Goal: Task Accomplishment & Management: Complete application form

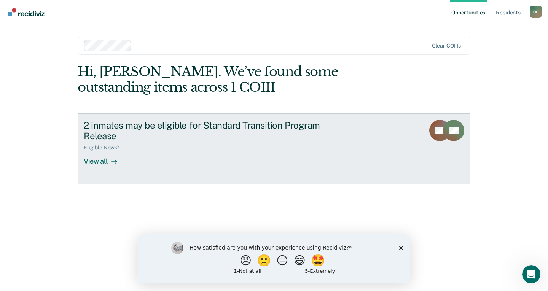
click at [108, 161] on div at bounding box center [112, 161] width 9 height 9
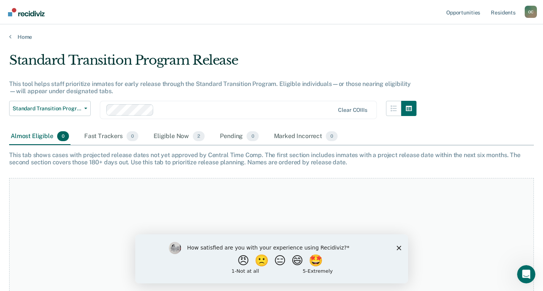
click at [397, 248] on icon "Close survey" at bounding box center [398, 248] width 5 height 5
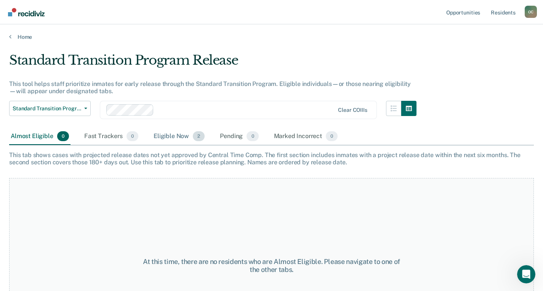
click at [174, 138] on div "Eligible Now 2" at bounding box center [179, 136] width 54 height 17
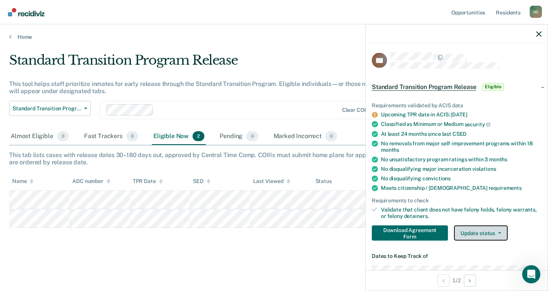
click at [495, 234] on button "Update status" at bounding box center [481, 232] width 54 height 15
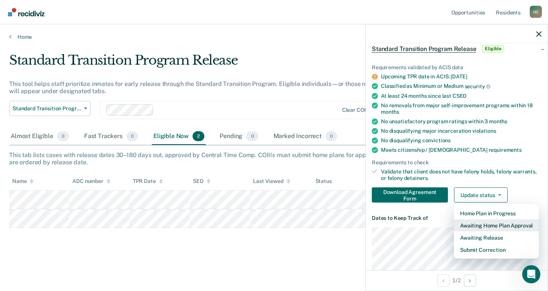
scroll to position [76, 0]
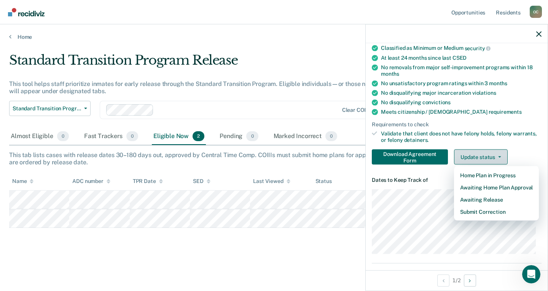
click at [471, 156] on button "Update status" at bounding box center [481, 156] width 54 height 15
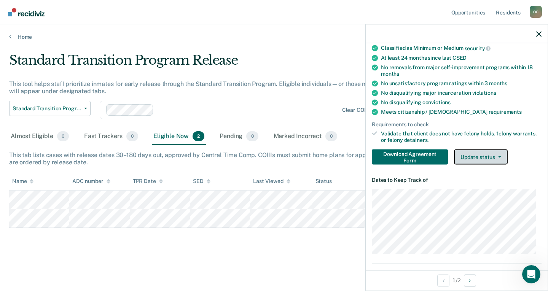
scroll to position [38, 0]
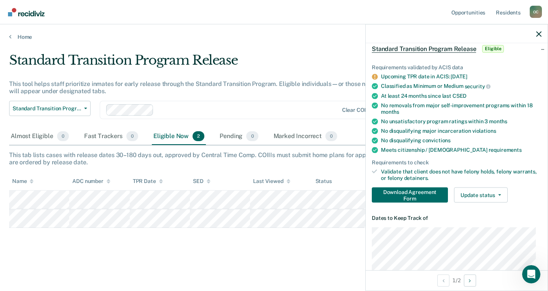
click at [284, 247] on div "Standard Transition Program Release This tool helps staff prioritize inmates fo…" at bounding box center [274, 156] width 530 height 206
click at [478, 194] on button "Update status" at bounding box center [481, 194] width 54 height 15
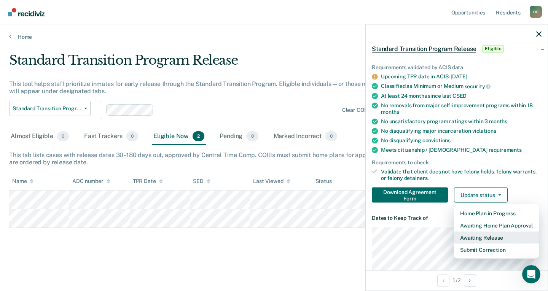
click at [481, 235] on button "Awaiting Release" at bounding box center [496, 238] width 85 height 12
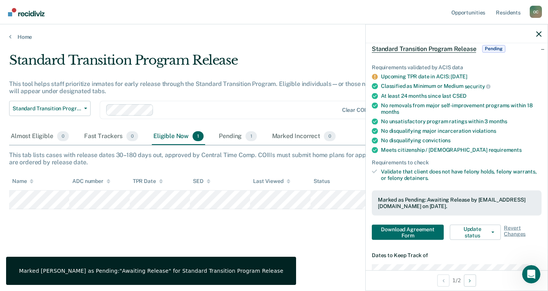
click at [289, 237] on div "Standard Transition Program Release This tool helps staff prioritize inmates fo…" at bounding box center [274, 156] width 530 height 206
click at [473, 231] on button "Update status" at bounding box center [475, 232] width 51 height 15
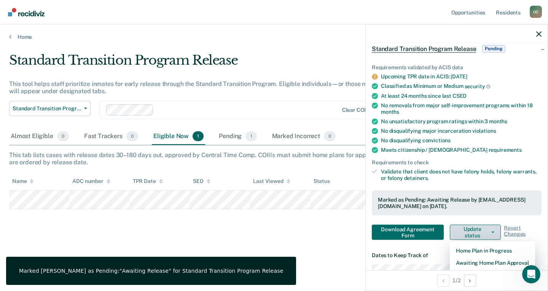
click at [473, 231] on button "Update status" at bounding box center [475, 232] width 51 height 15
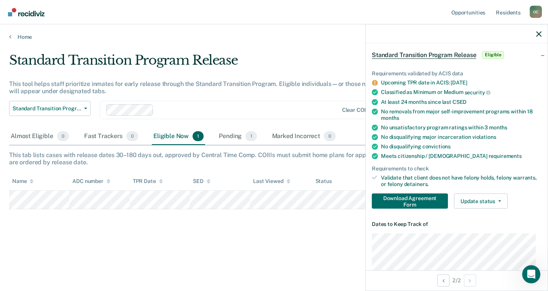
scroll to position [0, 0]
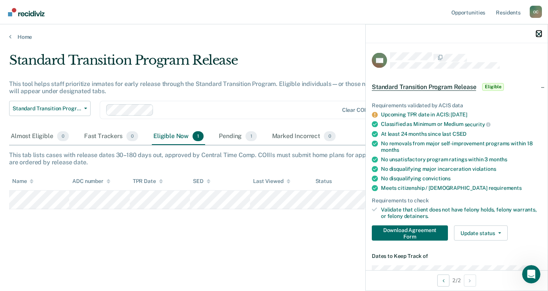
click at [537, 34] on icon "button" at bounding box center [539, 33] width 5 height 5
click at [495, 229] on button "Update status" at bounding box center [481, 232] width 54 height 15
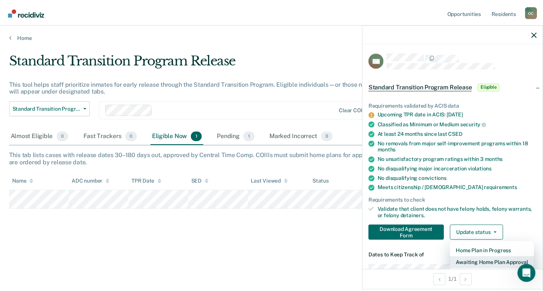
scroll to position [38, 0]
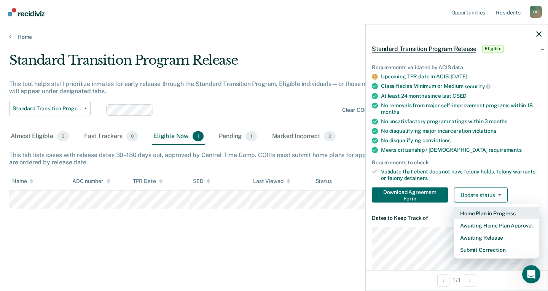
click at [489, 215] on button "Home Plan in Progress" at bounding box center [496, 213] width 85 height 12
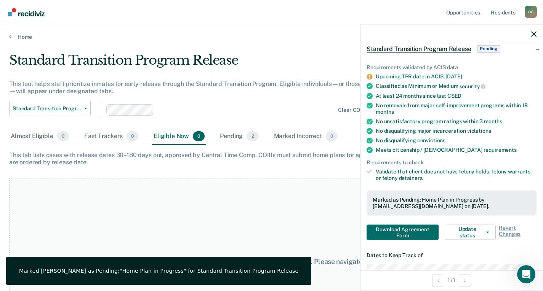
click at [264, 202] on div "At this time, there are no residents who are Eligible Now. Please navigate to o…" at bounding box center [271, 266] width 524 height 176
click at [534, 32] on icon "button" at bounding box center [533, 33] width 5 height 5
